Goal: Task Accomplishment & Management: Manage account settings

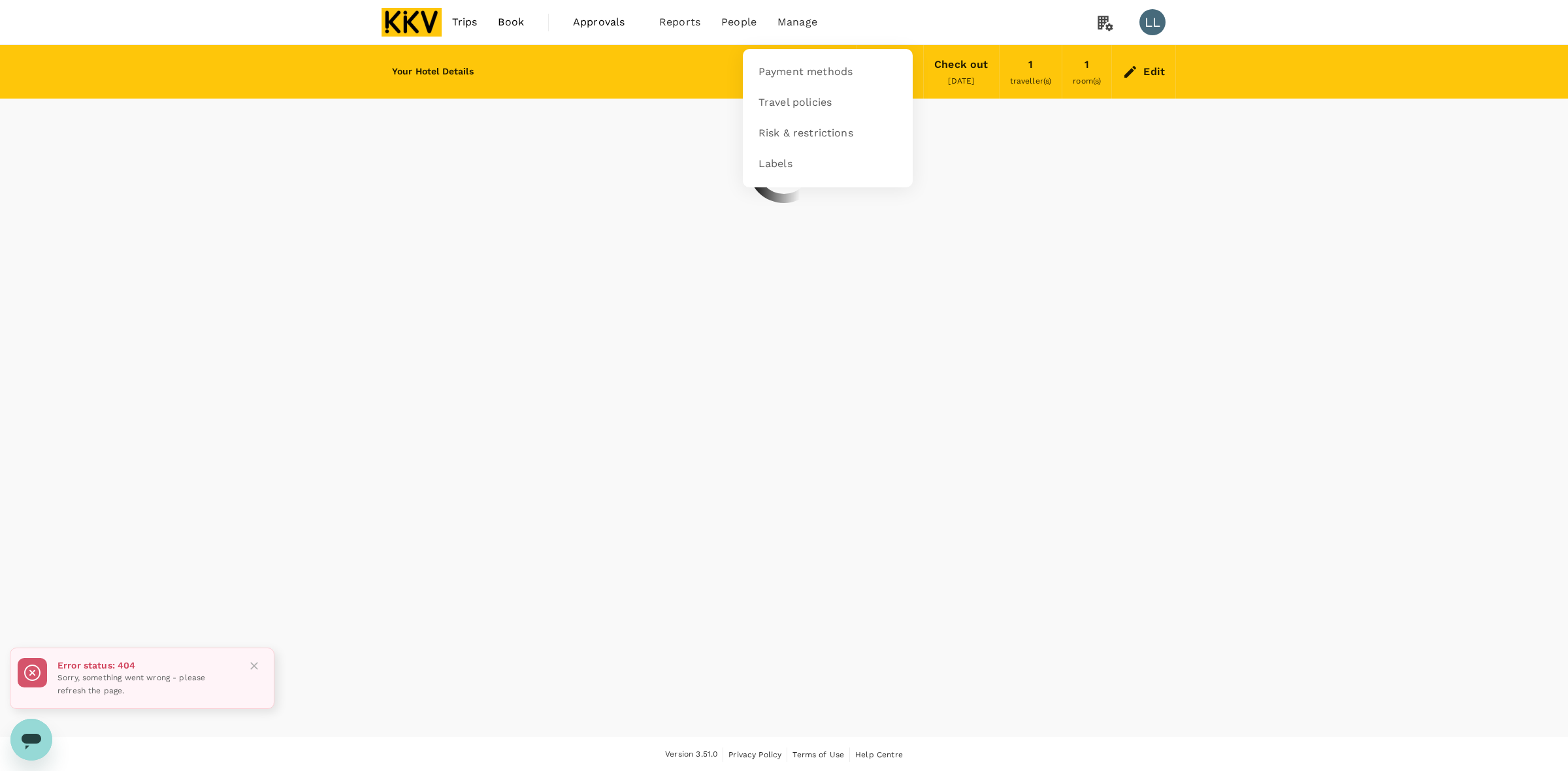
click at [789, 17] on span "Manage" at bounding box center [797, 23] width 40 height 16
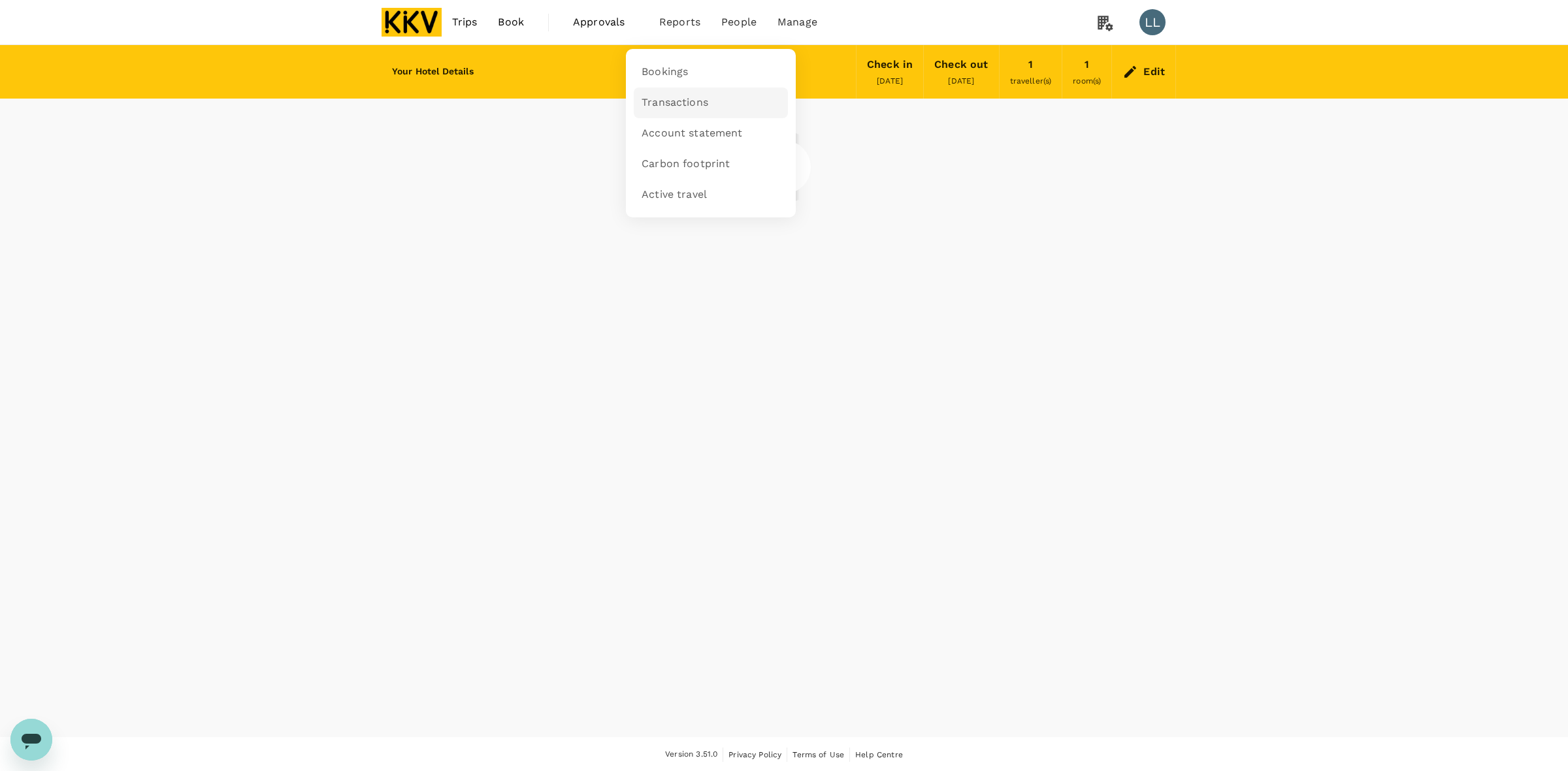
click at [676, 101] on span "Transactions" at bounding box center [675, 103] width 67 height 15
